Goal: Information Seeking & Learning: Learn about a topic

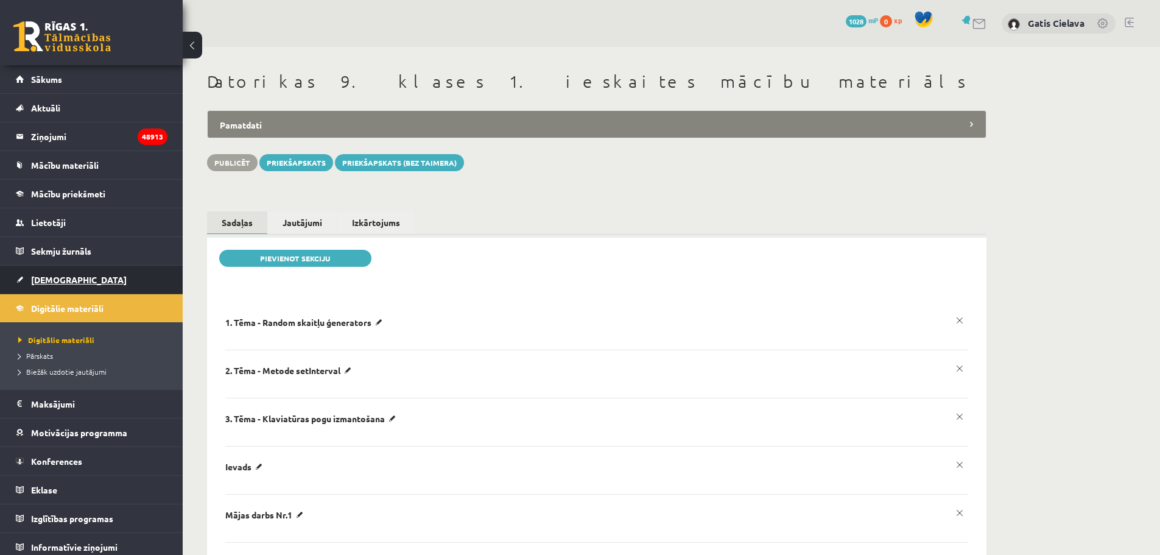
click at [41, 281] on span "[DEMOGRAPHIC_DATA]" at bounding box center [79, 279] width 96 height 11
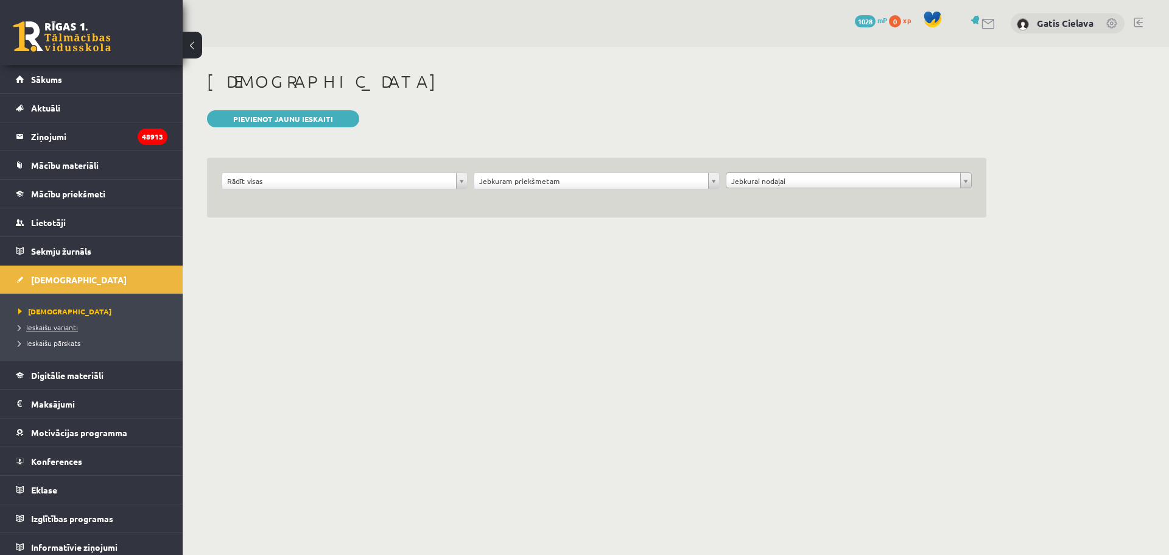
click at [60, 328] on span "Ieskaišu varianti" at bounding box center [48, 327] width 60 height 10
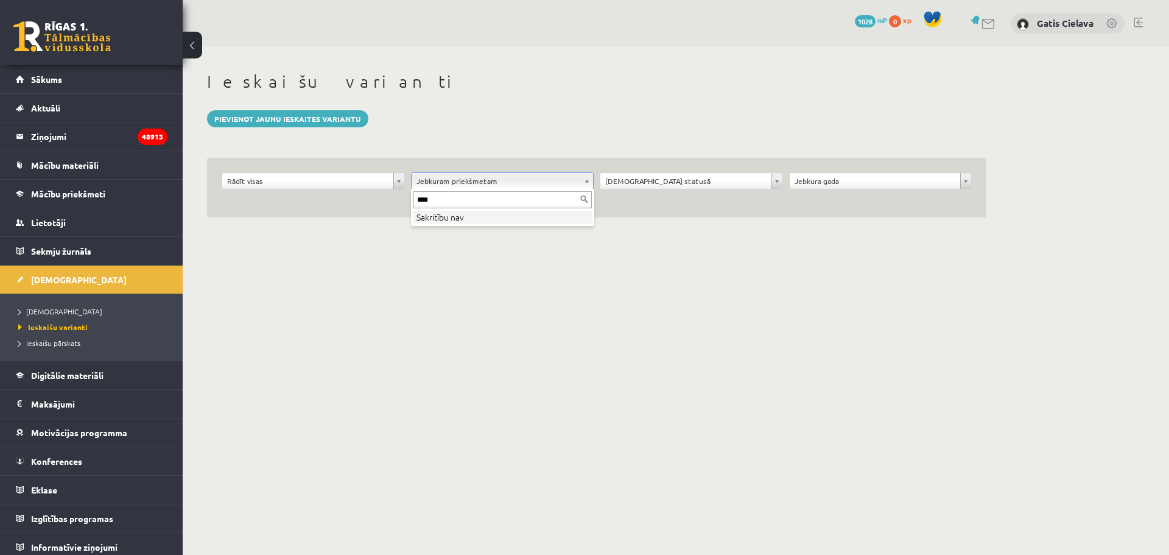
drag, startPoint x: 409, startPoint y: 200, endPoint x: 390, endPoint y: 200, distance: 18.3
click at [390, 200] on body "eSkola - [DOMAIN_NAME] 0 Dāvanas 1028 mP 0 xp [PERSON_NAME] Sākums Aktuāli Kā m…" at bounding box center [584, 277] width 1169 height 555
type input "****"
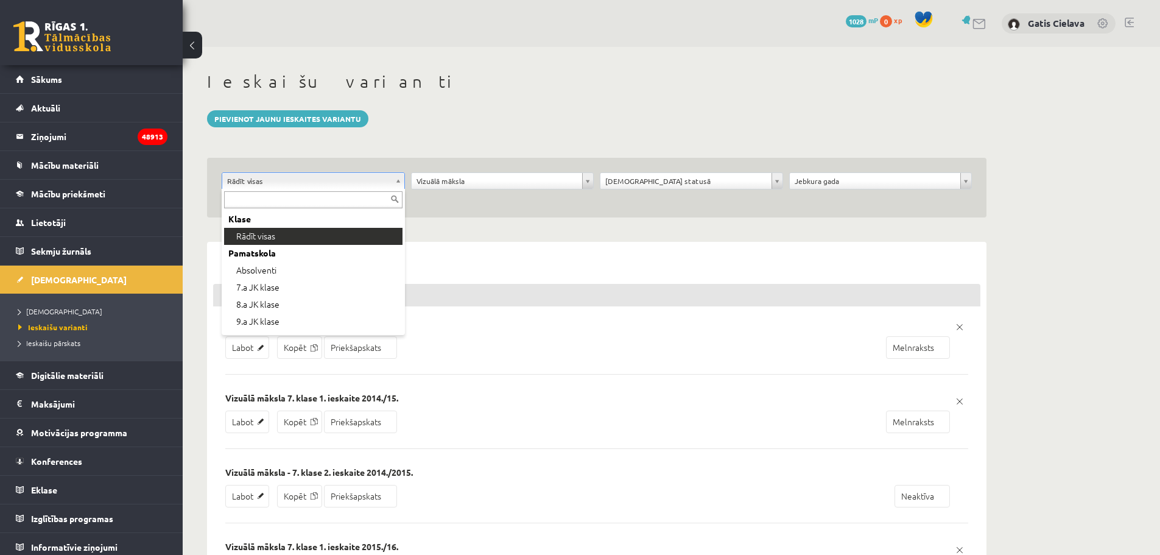
drag, startPoint x: 315, startPoint y: 183, endPoint x: 299, endPoint y: 198, distance: 22.4
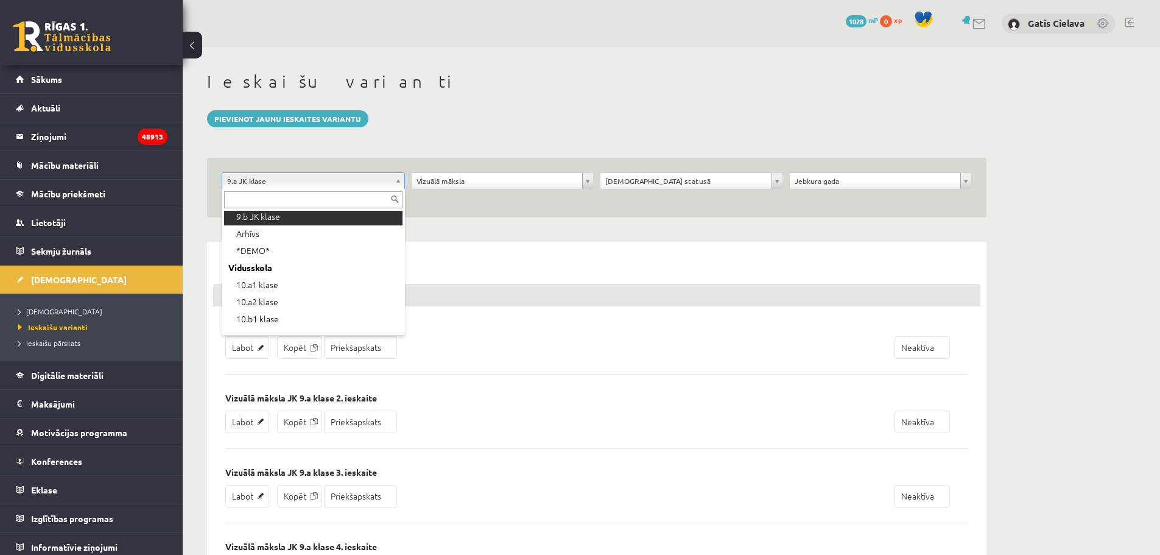
scroll to position [183, 0]
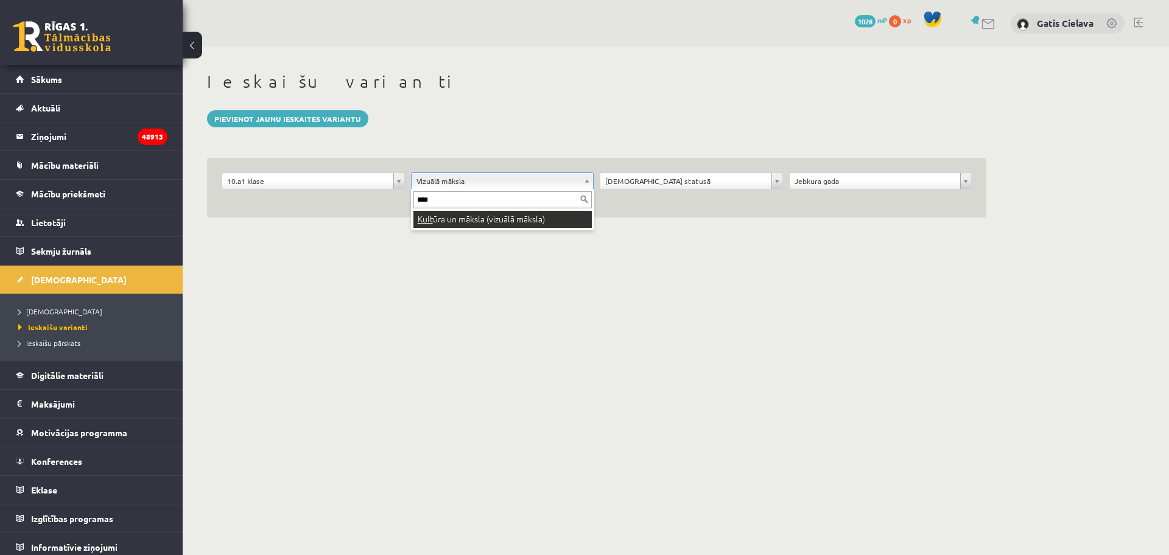
type input "****"
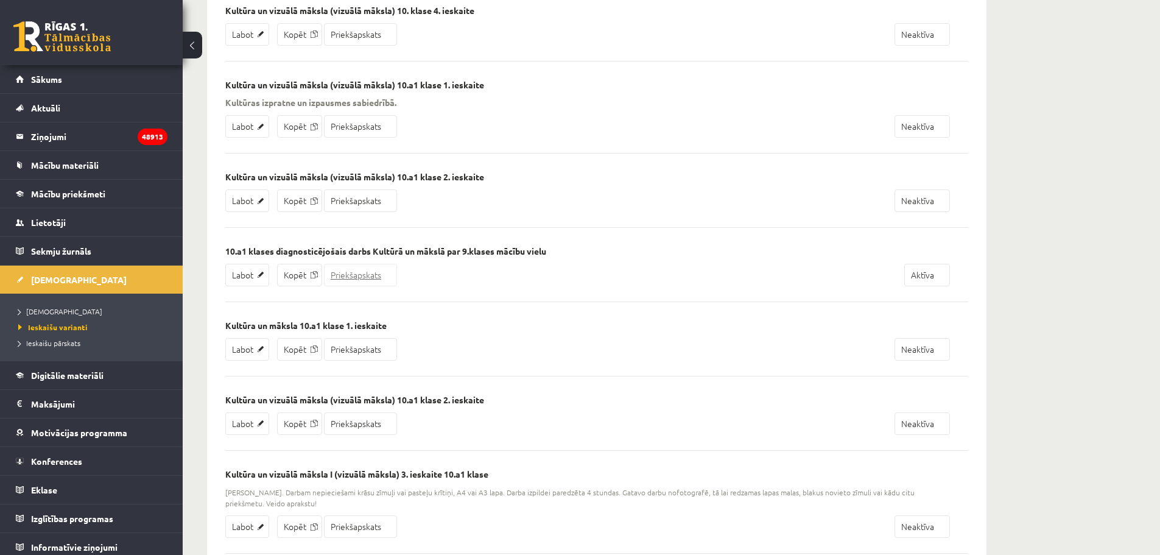
click at [374, 273] on link "Priekšapskats" at bounding box center [360, 275] width 73 height 23
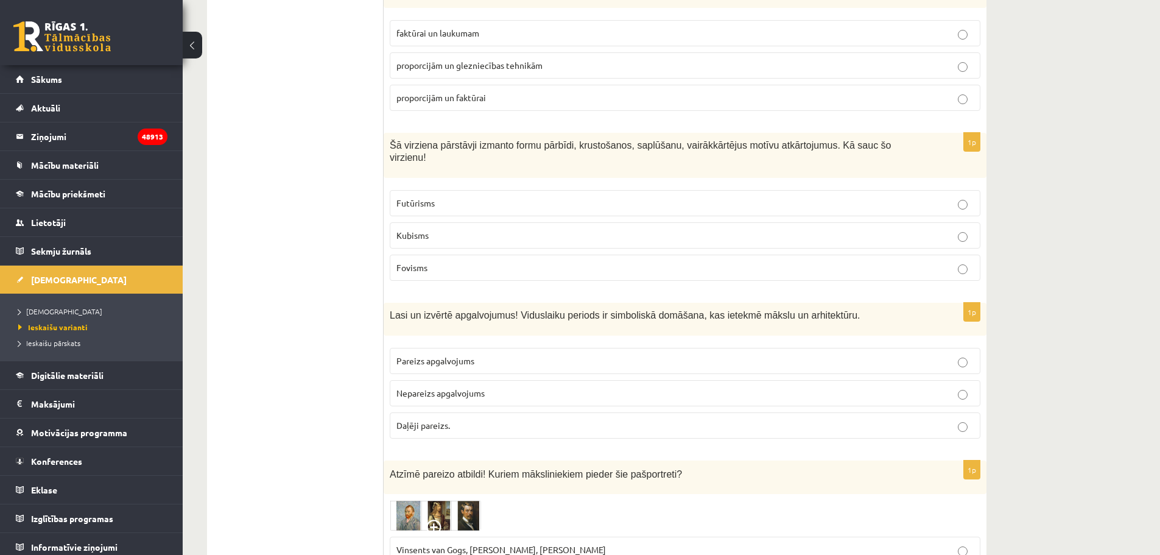
scroll to position [3861, 0]
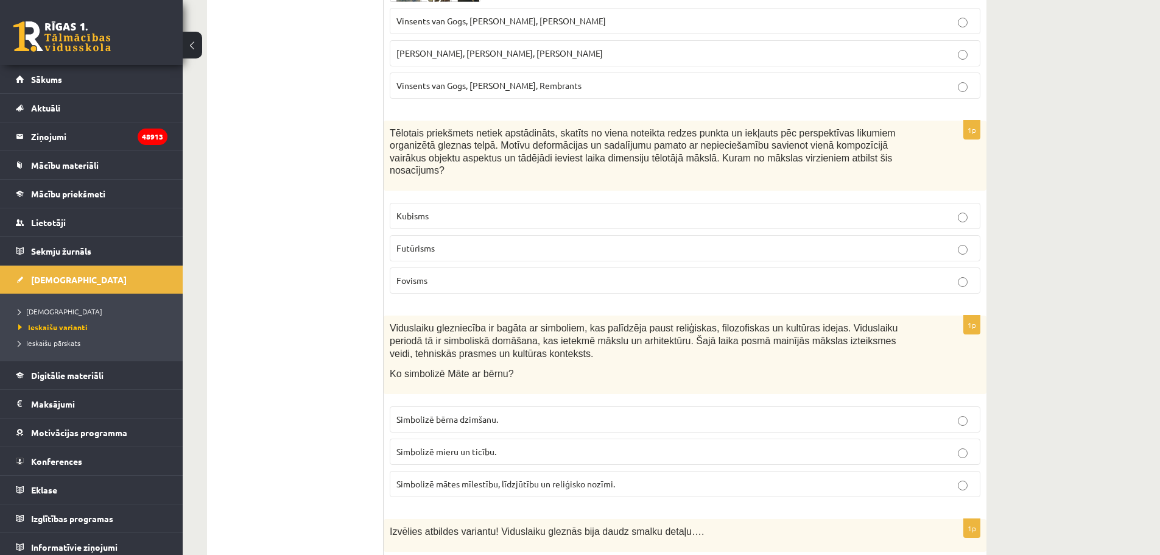
click at [559, 322] on p "Viduslaiku glezniecība ir bagāta ar simboliem, kas palīdzēja paust reliģiskas, …" at bounding box center [655, 341] width 530 height 38
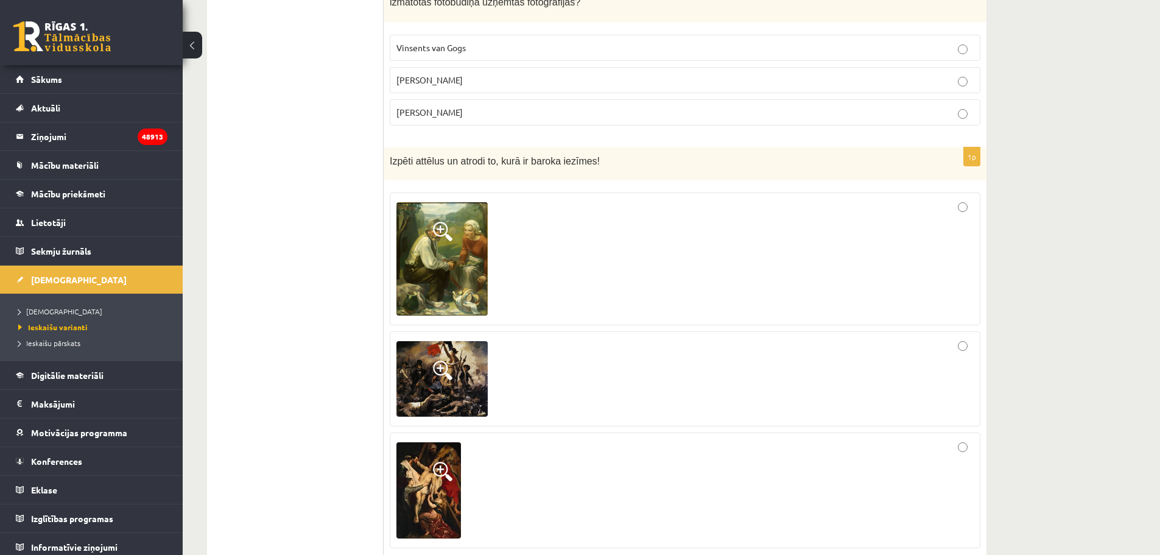
scroll to position [2375, 0]
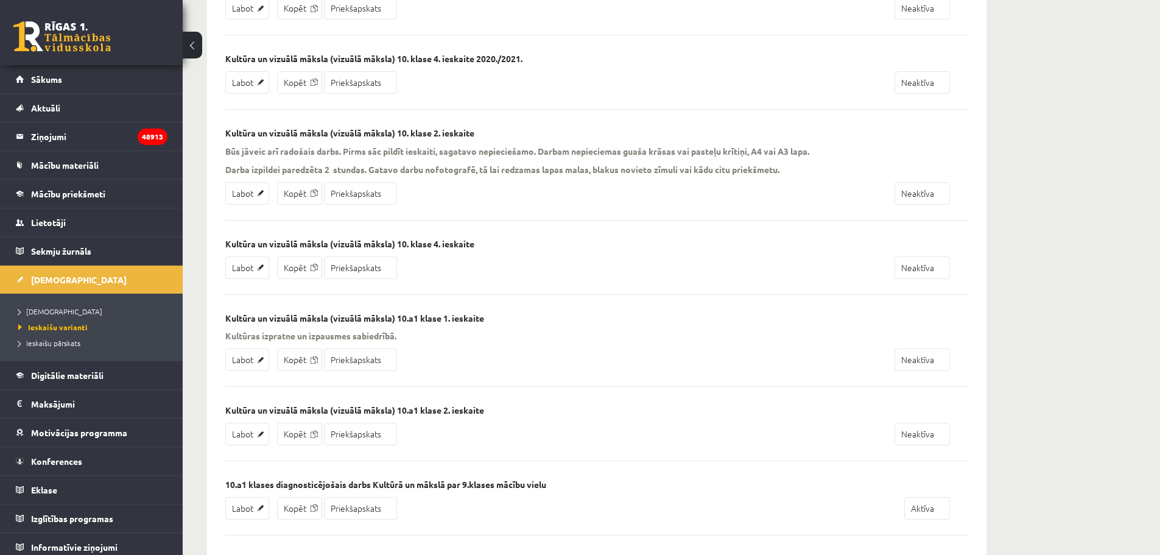
scroll to position [1000, 0]
